Goal: Task Accomplishment & Management: Complete application form

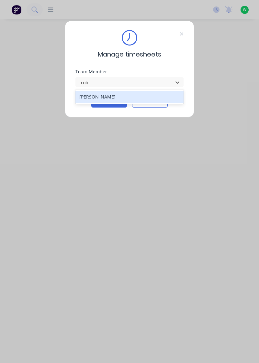
click at [113, 98] on div "[PERSON_NAME]" at bounding box center [129, 97] width 108 height 12
type input "rob"
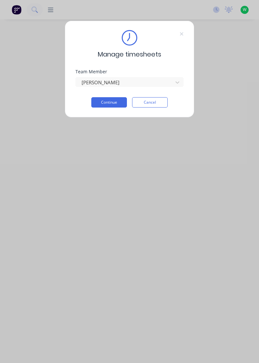
click at [115, 104] on button "Continue" at bounding box center [109, 102] width 36 height 10
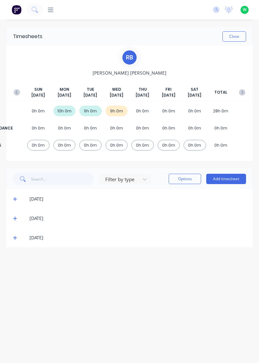
click at [230, 181] on button "Add timesheet" at bounding box center [226, 179] width 40 height 10
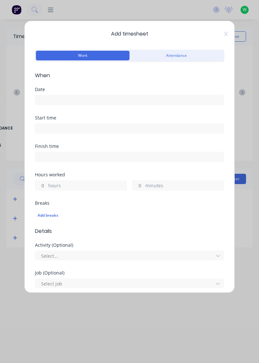
click at [62, 100] on input at bounding box center [129, 100] width 188 height 10
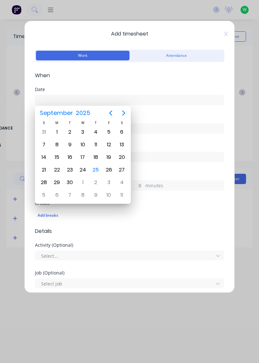
click at [95, 174] on div "25" at bounding box center [95, 170] width 13 height 12
type input "[DATE]"
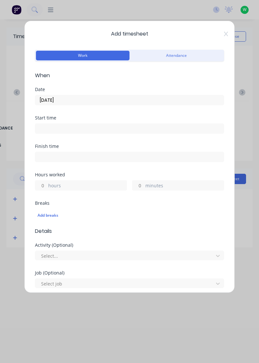
click at [41, 185] on input "hours" at bounding box center [40, 186] width 11 height 10
type input "2"
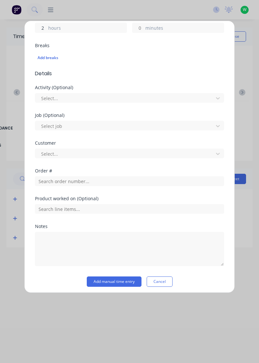
scroll to position [157, 0]
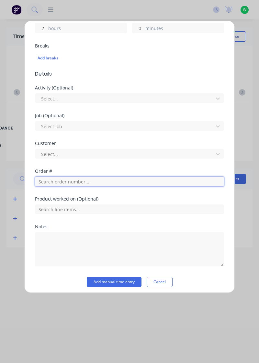
click at [98, 182] on input "text" at bounding box center [129, 182] width 189 height 10
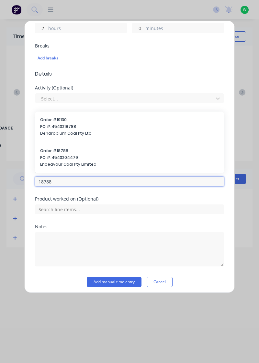
type input "18788"
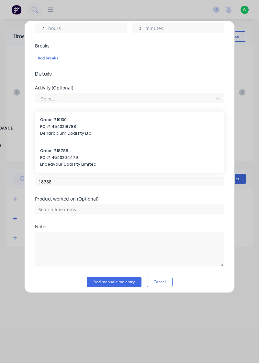
click at [74, 162] on span "Endeavour Coal Pty Limited" at bounding box center [129, 165] width 178 height 6
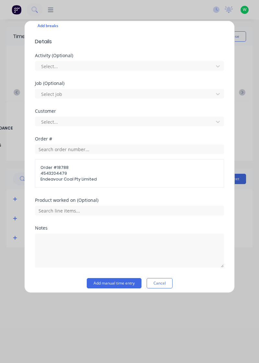
scroll to position [193, 0]
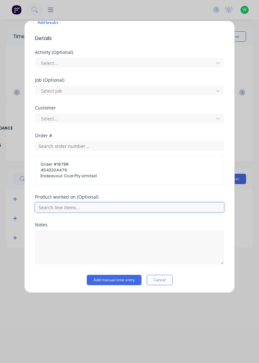
click at [118, 208] on input "text" at bounding box center [129, 208] width 189 height 10
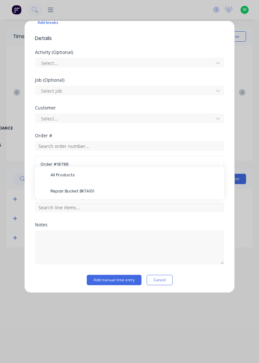
click at [88, 192] on span "Repair Bucket BKTA101" at bounding box center [134, 191] width 168 height 6
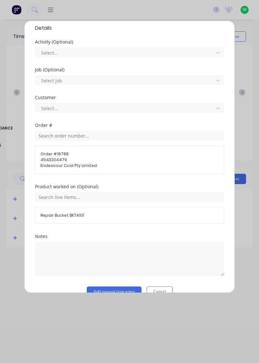
scroll to position [215, 0]
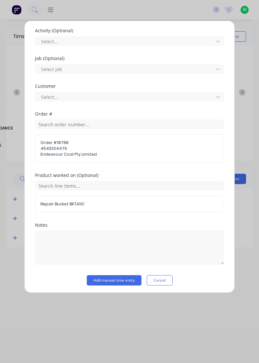
click at [131, 280] on button "Add manual time entry" at bounding box center [114, 280] width 55 height 10
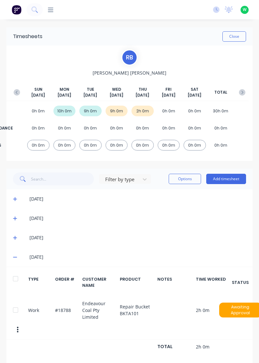
click at [228, 180] on button "Add timesheet" at bounding box center [226, 179] width 40 height 10
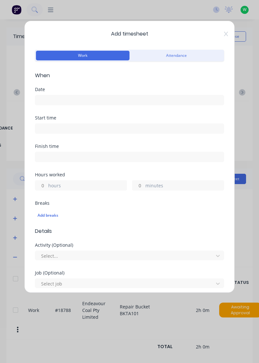
click at [70, 97] on input at bounding box center [129, 100] width 188 height 10
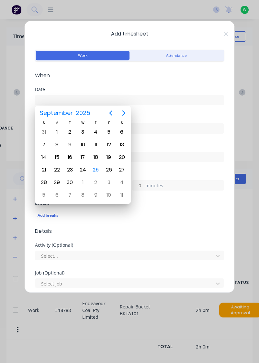
click at [98, 172] on div "25" at bounding box center [96, 170] width 10 height 10
type input "[DATE]"
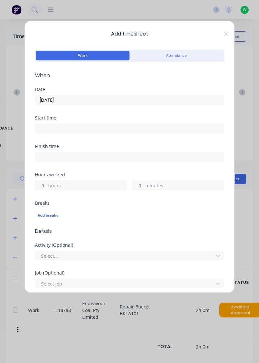
click at [44, 186] on input "hours" at bounding box center [40, 186] width 11 height 10
type input "3"
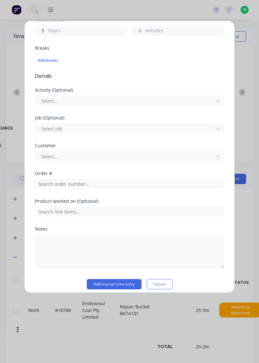
scroll to position [155, 0]
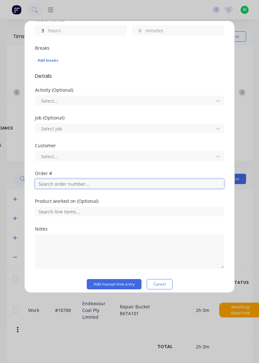
click at [93, 185] on input "text" at bounding box center [129, 184] width 189 height 10
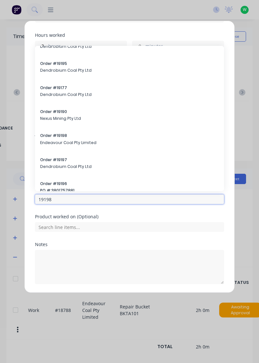
scroll to position [180, 0]
type input "19198"
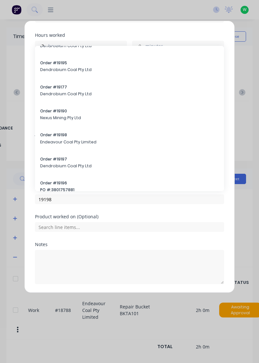
click at [63, 142] on span "Endeavour Coal Pty Limited" at bounding box center [129, 142] width 178 height 6
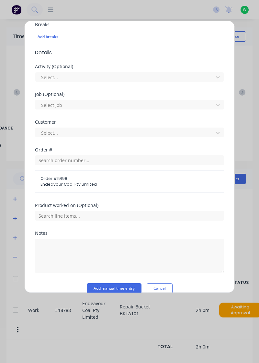
scroll to position [187, 0]
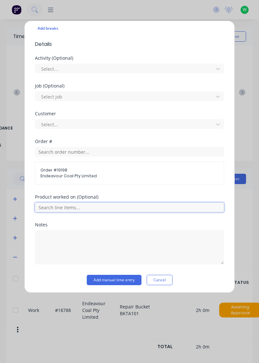
click at [90, 208] on input "text" at bounding box center [129, 208] width 189 height 10
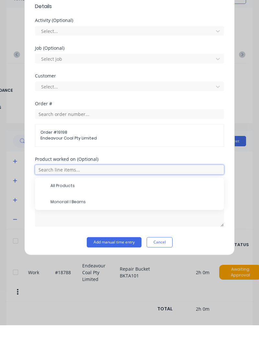
scroll to position [167, 0]
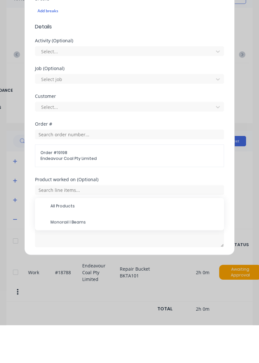
click at [80, 261] on span "Monorail I Beams" at bounding box center [134, 260] width 168 height 6
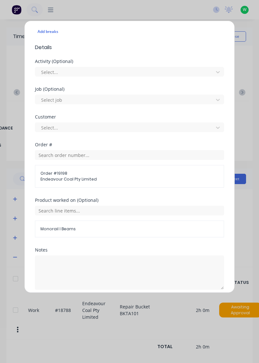
scroll to position [189, 0]
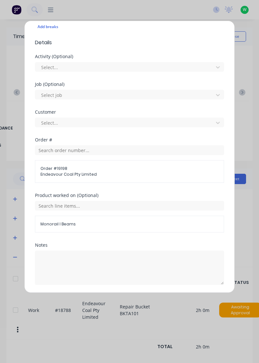
click at [127, 301] on button "Add manual time entry" at bounding box center [114, 301] width 55 height 10
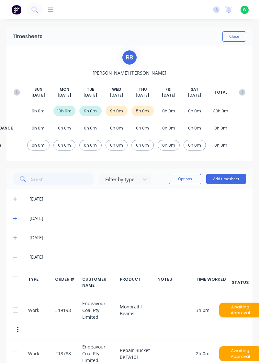
click at [229, 178] on button "Add timesheet" at bounding box center [226, 179] width 40 height 10
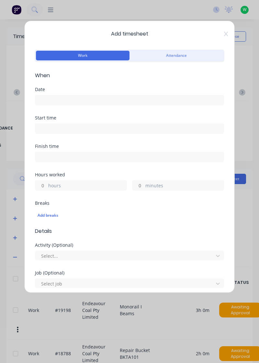
click at [75, 104] on input at bounding box center [129, 100] width 188 height 10
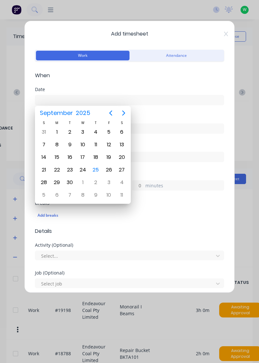
click at [100, 170] on div "25" at bounding box center [96, 170] width 10 height 10
type input "[DATE]"
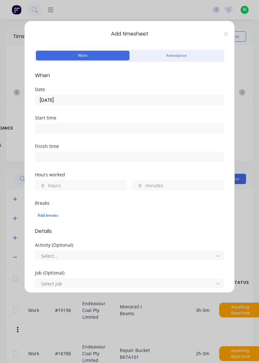
click at [43, 185] on input "hours" at bounding box center [40, 186] width 11 height 10
type input "3"
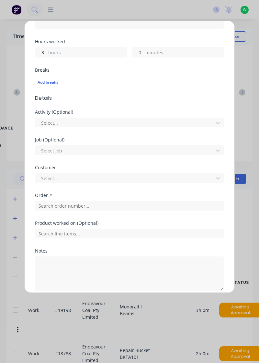
scroll to position [133, 0]
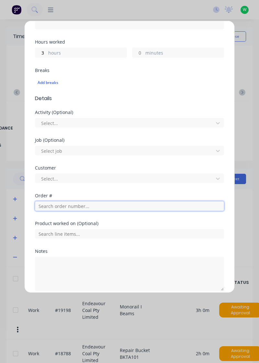
click at [94, 206] on input "text" at bounding box center [129, 206] width 189 height 10
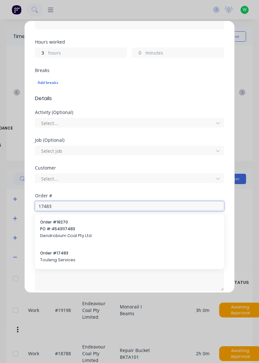
type input "17483"
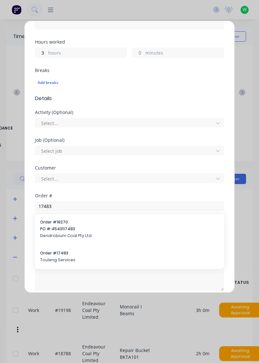
click at [70, 262] on span "Touleng Services" at bounding box center [129, 260] width 178 height 6
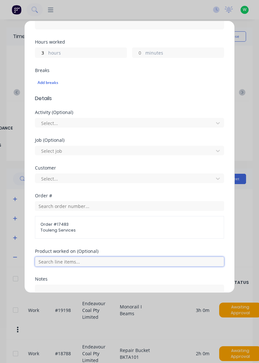
click at [99, 261] on input "text" at bounding box center [129, 262] width 189 height 10
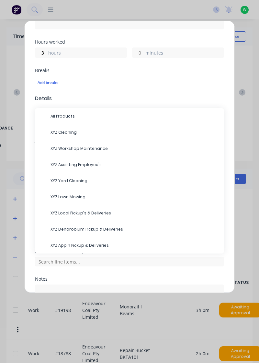
click at [97, 230] on span "XYZ Dendrobium Pickup & Deliveries" at bounding box center [134, 230] width 168 height 6
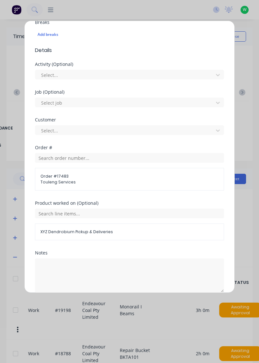
scroll to position [189, 0]
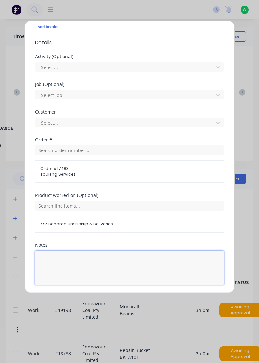
click at [86, 260] on textarea at bounding box center [129, 268] width 189 height 34
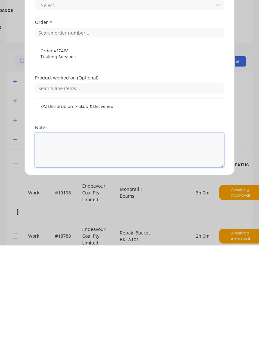
scroll to position [12, 0]
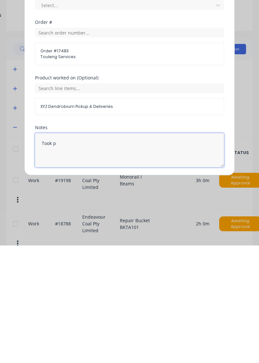
type textarea "Took"
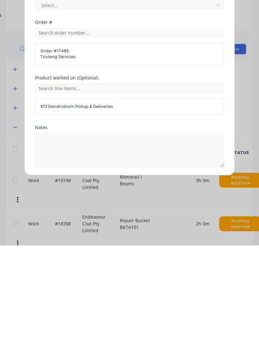
click at [124, 300] on button "Add manual time entry" at bounding box center [114, 301] width 55 height 10
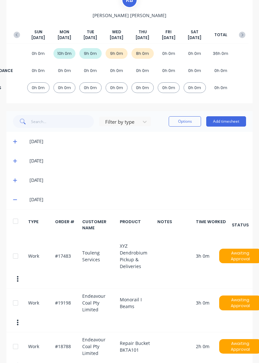
scroll to position [65, 0]
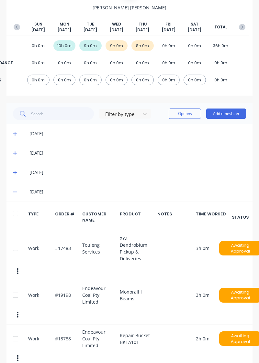
click at [16, 247] on div at bounding box center [15, 248] width 13 height 13
click at [187, 115] on button "Options" at bounding box center [184, 114] width 32 height 10
click at [153, 133] on div "Delete" at bounding box center [170, 130] width 50 height 9
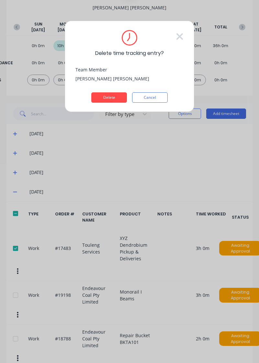
click at [113, 97] on button "Delete" at bounding box center [109, 97] width 36 height 10
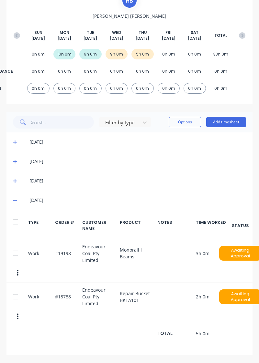
scroll to position [15, 0]
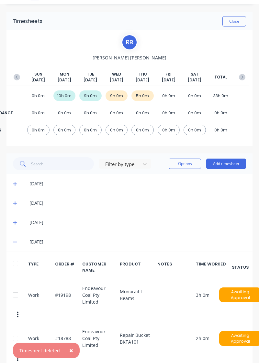
click at [231, 165] on button "Add timesheet" at bounding box center [226, 164] width 40 height 10
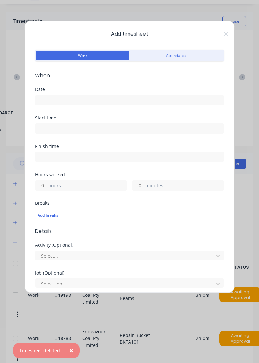
click at [47, 129] on input at bounding box center [129, 129] width 188 height 10
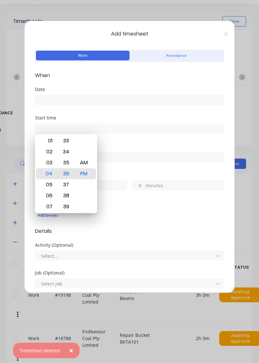
type input "04:36 PM"
click at [63, 102] on input at bounding box center [129, 100] width 188 height 10
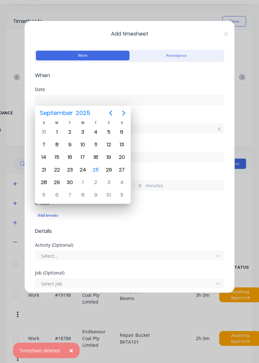
click at [94, 173] on div "25" at bounding box center [96, 170] width 10 height 10
type input "[DATE]"
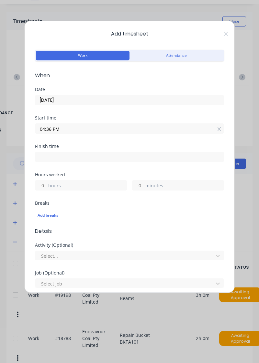
click at [84, 129] on input "04:36 PM" at bounding box center [129, 129] width 188 height 10
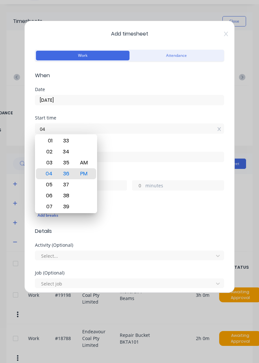
type input "0"
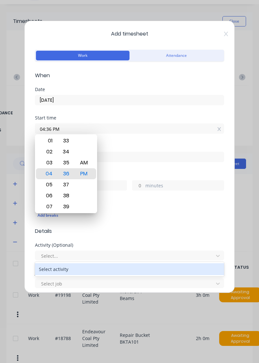
click at [102, 130] on input "04:36 PM" at bounding box center [129, 129] width 188 height 10
type input "0"
click at [175, 158] on input at bounding box center [129, 157] width 188 height 10
type input "04:36 PM"
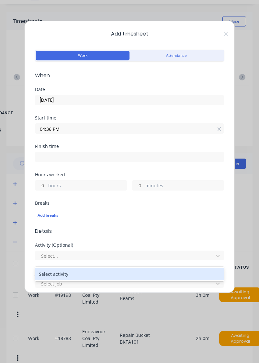
type input "04:36 PM"
type input "0"
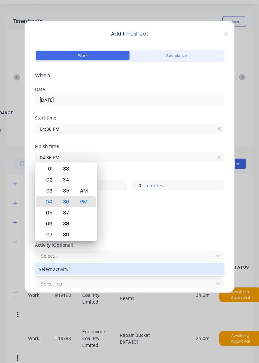
click at [90, 129] on input "04:36 PM" at bounding box center [129, 129] width 188 height 10
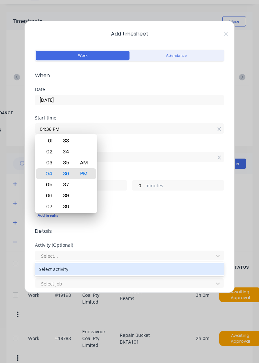
click at [91, 132] on input "04:36 PM" at bounding box center [129, 129] width 188 height 10
click at [219, 129] on icon at bounding box center [219, 129] width 4 height 4
type input "04:36 PM"
type input "0"
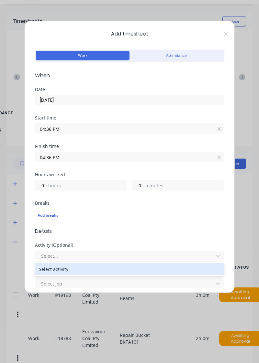
click at [222, 128] on input "04:36 PM" at bounding box center [129, 129] width 188 height 10
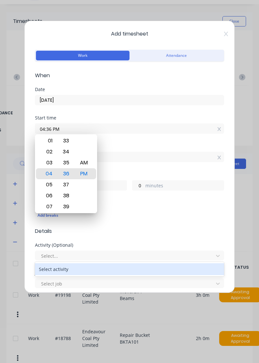
click at [219, 129] on icon at bounding box center [219, 129] width 4 height 5
type input "04:36 PM"
type input "0"
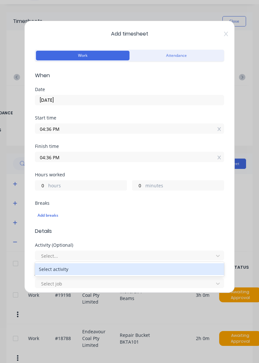
click at [219, 129] on icon at bounding box center [219, 129] width 4 height 4
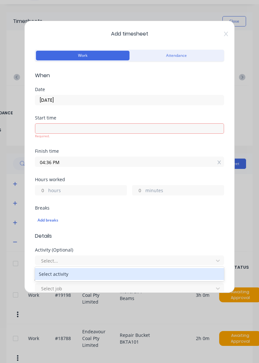
click at [218, 162] on icon at bounding box center [219, 163] width 4 height 4
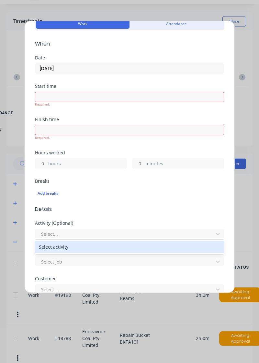
scroll to position [31, 0]
click at [49, 163] on label "hours" at bounding box center [87, 165] width 78 height 8
click at [47, 163] on input "hours" at bounding box center [40, 164] width 11 height 10
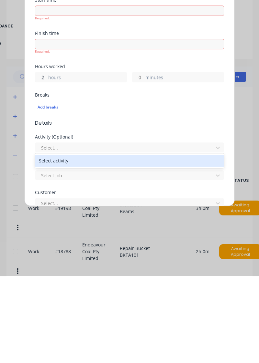
type input "2"
click at [121, 272] on form "Work Attendance When Date [DATE] Start time Required. Finish time Required. Hou…" at bounding box center [129, 220] width 189 height 406
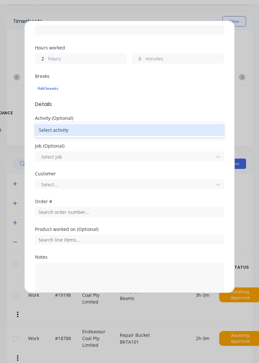
scroll to position [139, 0]
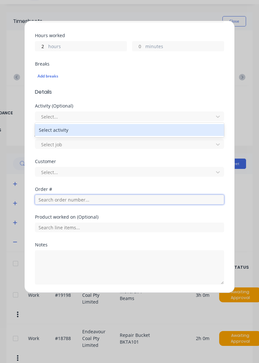
click at [112, 200] on input "text" at bounding box center [129, 200] width 189 height 10
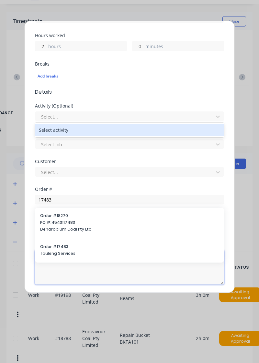
click at [59, 251] on textarea at bounding box center [129, 268] width 189 height 34
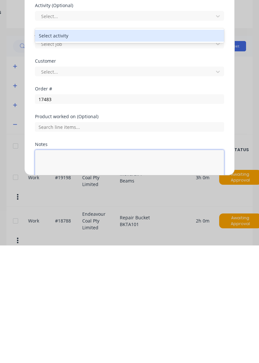
scroll to position [123, 0]
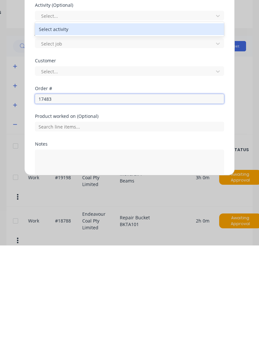
click at [79, 218] on input "17483" at bounding box center [129, 217] width 189 height 10
type input "17483"
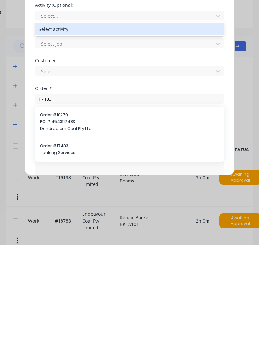
click at [72, 271] on span "Touleng Services" at bounding box center [129, 271] width 178 height 6
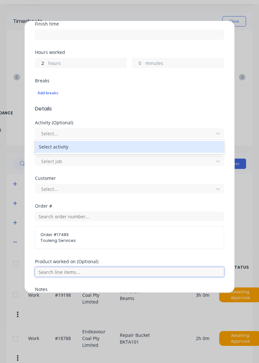
click at [100, 273] on input "text" at bounding box center [129, 272] width 189 height 10
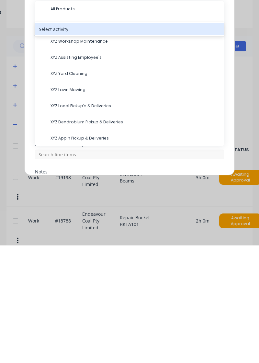
click at [104, 240] on span "XYZ Dendrobium Pickup & Deliveries" at bounding box center [134, 240] width 168 height 6
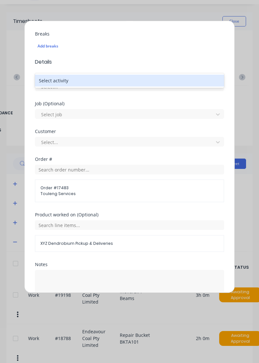
scroll to position [189, 0]
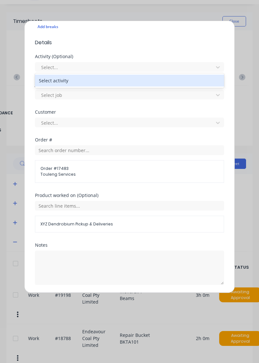
click at [120, 301] on button "Add manual time entry" at bounding box center [114, 301] width 55 height 10
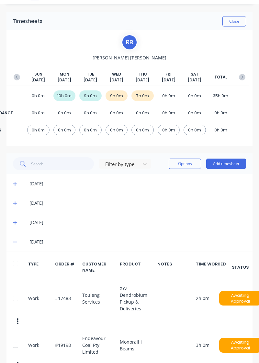
click at [233, 165] on button "Add timesheet" at bounding box center [226, 164] width 40 height 10
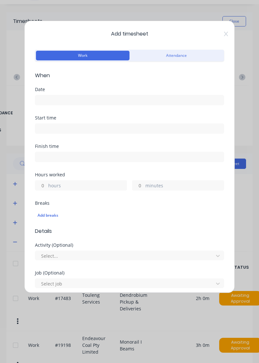
click at [91, 102] on input at bounding box center [129, 100] width 188 height 10
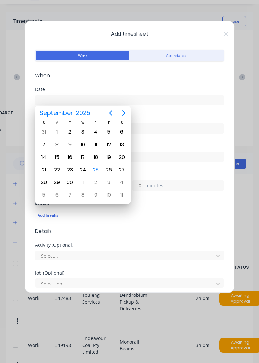
click at [97, 173] on div "25" at bounding box center [96, 170] width 10 height 10
type input "[DATE]"
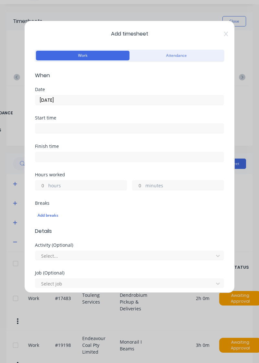
click at [44, 185] on input "hours" at bounding box center [40, 186] width 11 height 10
type input "3"
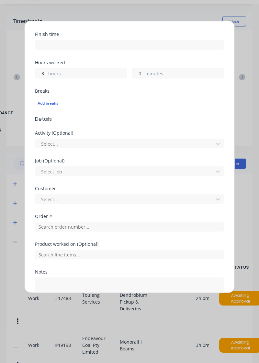
scroll to position [112, 0]
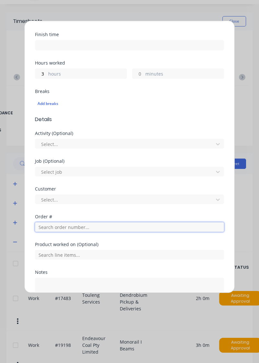
click at [84, 226] on input "text" at bounding box center [129, 227] width 189 height 10
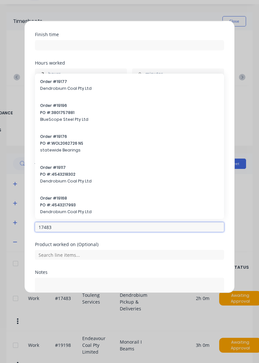
click at [70, 228] on input "17483" at bounding box center [129, 227] width 189 height 10
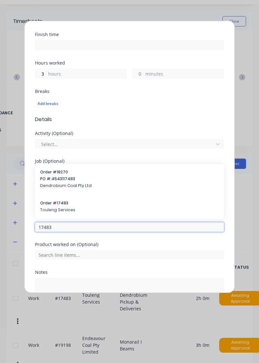
type input "17483"
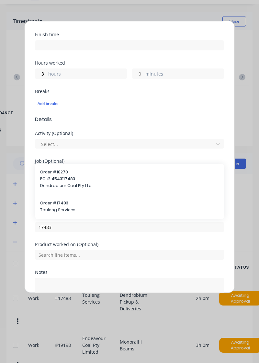
click at [74, 211] on span "Touleng Services" at bounding box center [129, 210] width 178 height 6
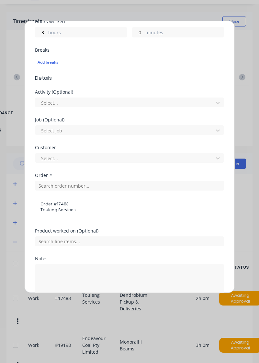
scroll to position [167, 0]
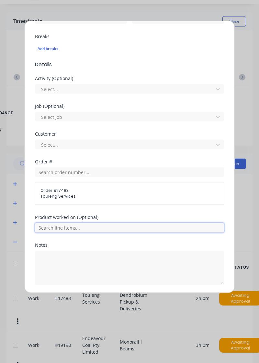
click at [91, 229] on input "text" at bounding box center [129, 228] width 189 height 10
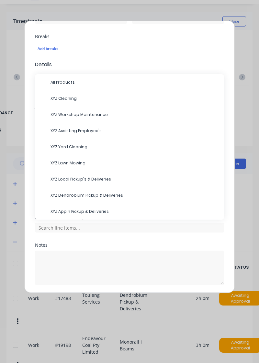
click at [94, 116] on span "XYZ Workshop Maintenance" at bounding box center [134, 115] width 168 height 6
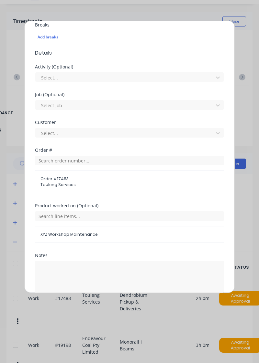
scroll to position [189, 0]
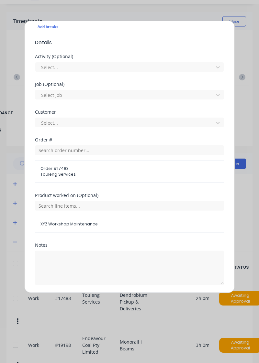
click at [120, 304] on button "Add manual time entry" at bounding box center [114, 301] width 55 height 10
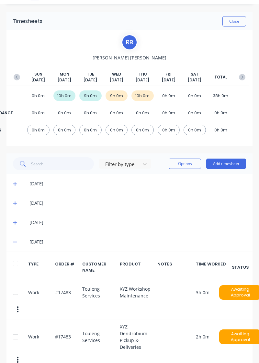
click at [232, 166] on button "Add timesheet" at bounding box center [226, 164] width 40 height 10
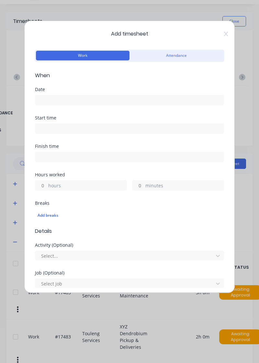
click at [227, 35] on icon at bounding box center [226, 34] width 4 height 5
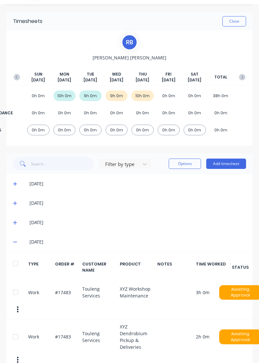
click at [16, 186] on span at bounding box center [16, 184] width 6 height 6
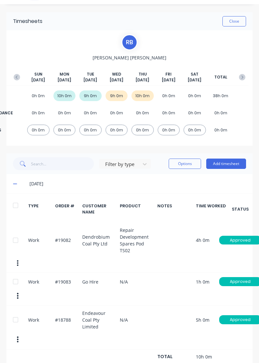
click at [237, 164] on button "Add timesheet" at bounding box center [226, 164] width 40 height 10
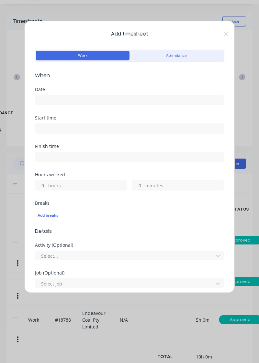
click at [102, 99] on input at bounding box center [129, 100] width 188 height 10
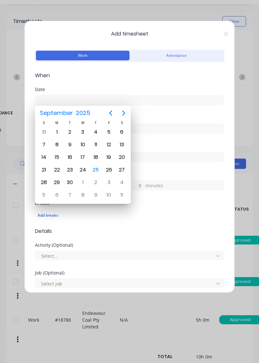
click at [97, 172] on div "25" at bounding box center [96, 170] width 10 height 10
type input "[DATE]"
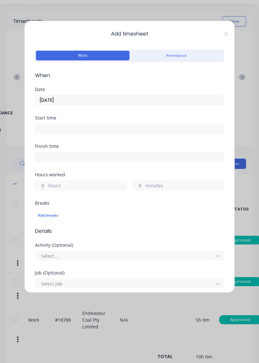
click at [43, 187] on input "hours" at bounding box center [40, 186] width 11 height 10
type input "1"
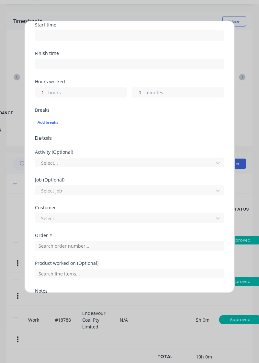
scroll to position [93, 0]
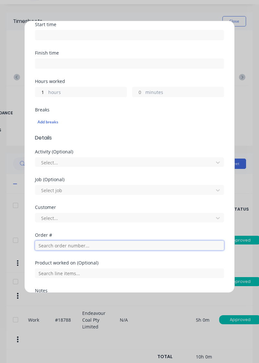
click at [71, 247] on input "text" at bounding box center [129, 246] width 189 height 10
type input "19082"
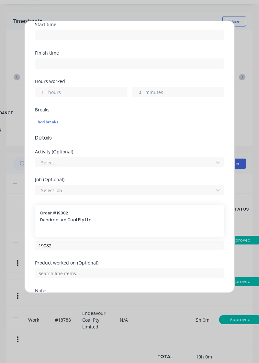
click at [72, 221] on span "Dendrobium Coal Pty Ltd" at bounding box center [129, 220] width 178 height 6
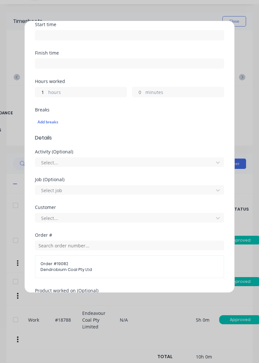
click at [111, 302] on input "text" at bounding box center [129, 301] width 189 height 10
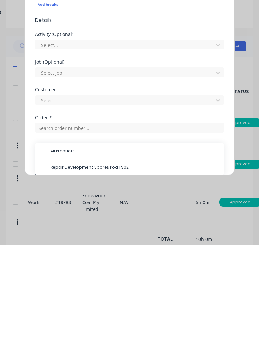
scroll to position [61, 0]
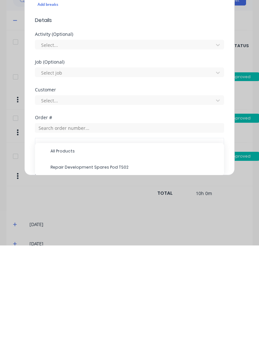
click at [87, 290] on div "Repair Development Spares Pod TS02" at bounding box center [129, 285] width 189 height 16
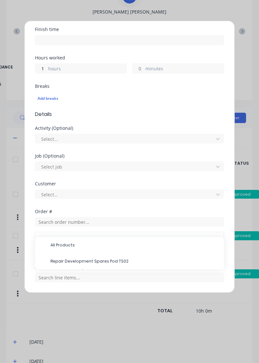
scroll to position [167, 0]
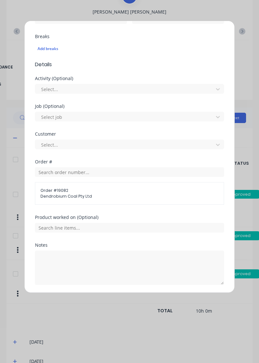
click at [120, 303] on button "Add manual time entry" at bounding box center [114, 301] width 55 height 10
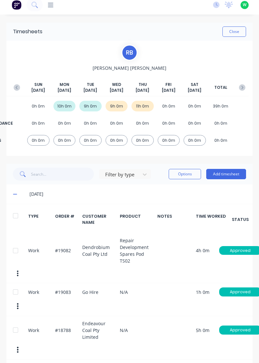
scroll to position [0, 0]
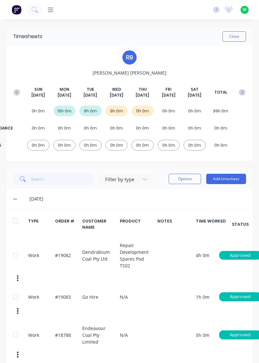
click at [238, 38] on button "Close" at bounding box center [234, 36] width 24 height 10
